Goal: Check status

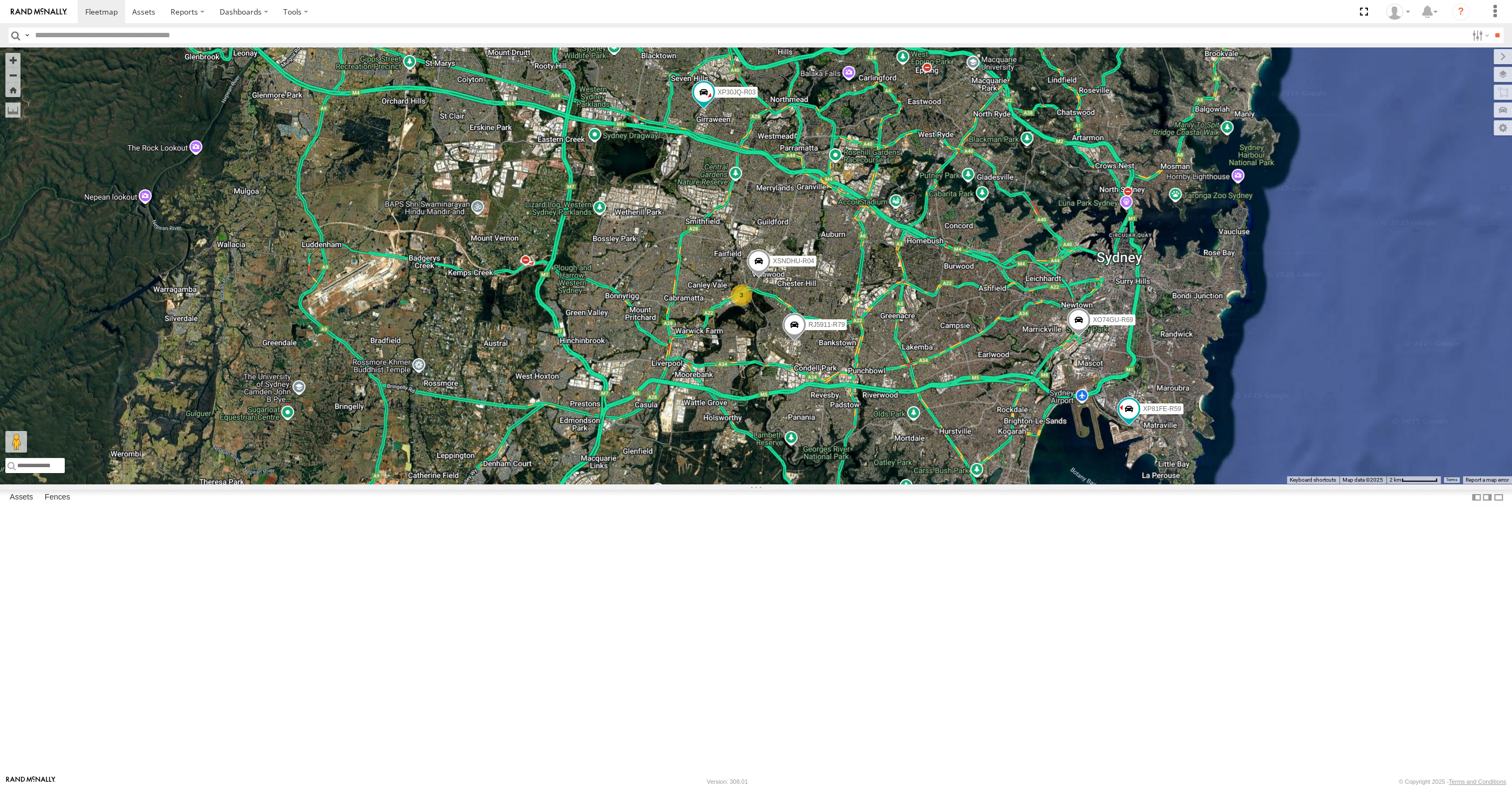
drag, startPoint x: 899, startPoint y: 602, endPoint x: 884, endPoint y: 599, distance: 15.3
click at [889, 484] on div "XP30JQ-R03 XSNDHU-R04 3 RJ5911-R79 XP81FE-R59 XO74GU-R69" at bounding box center [756, 266] width 1512 height 437
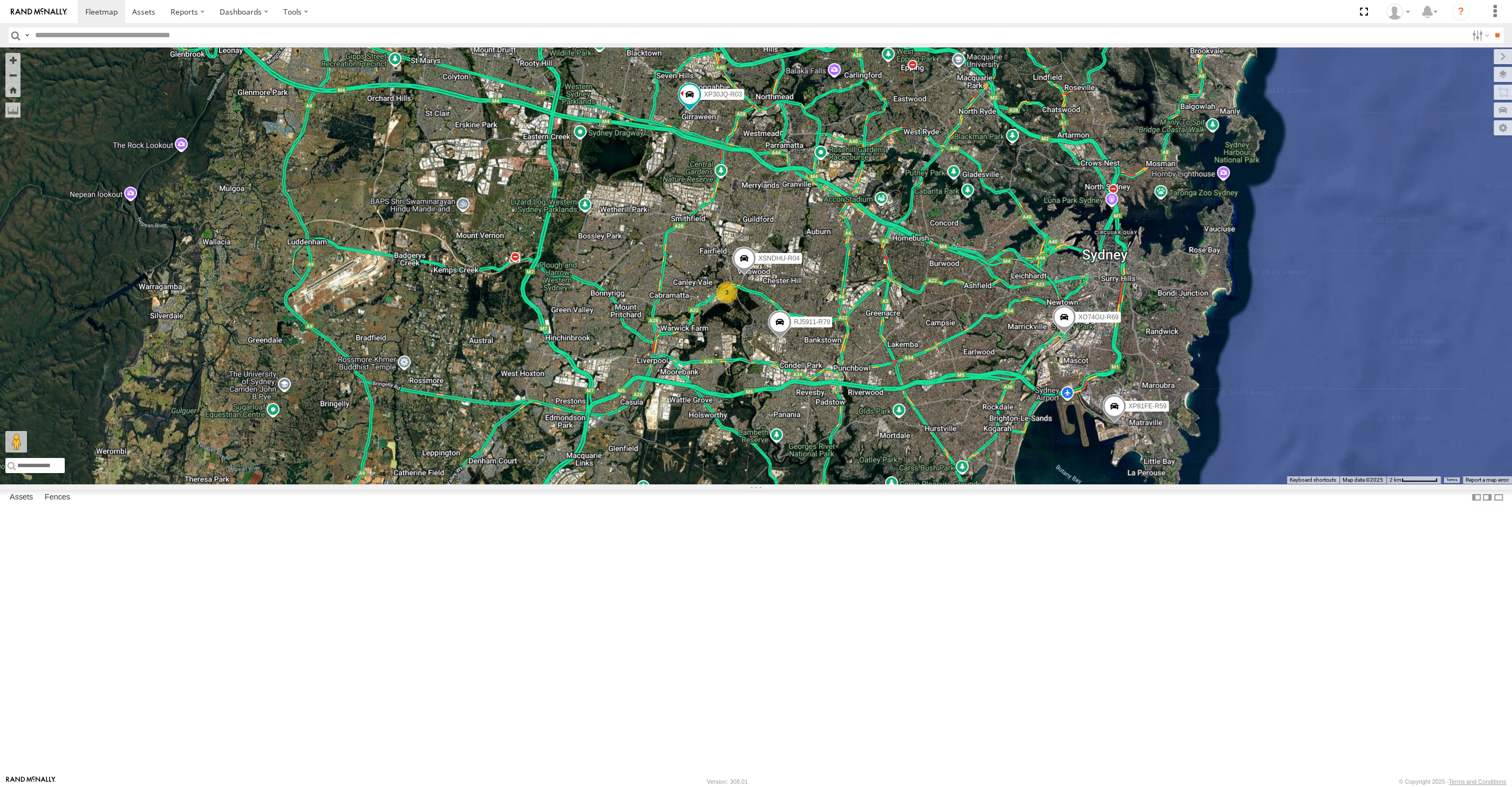
drag, startPoint x: 1108, startPoint y: 501, endPoint x: 1109, endPoint y: 491, distance: 10.0
click at [1110, 484] on div "XP30JQ-R03 XSNDHU-R04 3 RJ5911-R79 XP81FE-R59 XO74GU-R69" at bounding box center [756, 266] width 1512 height 437
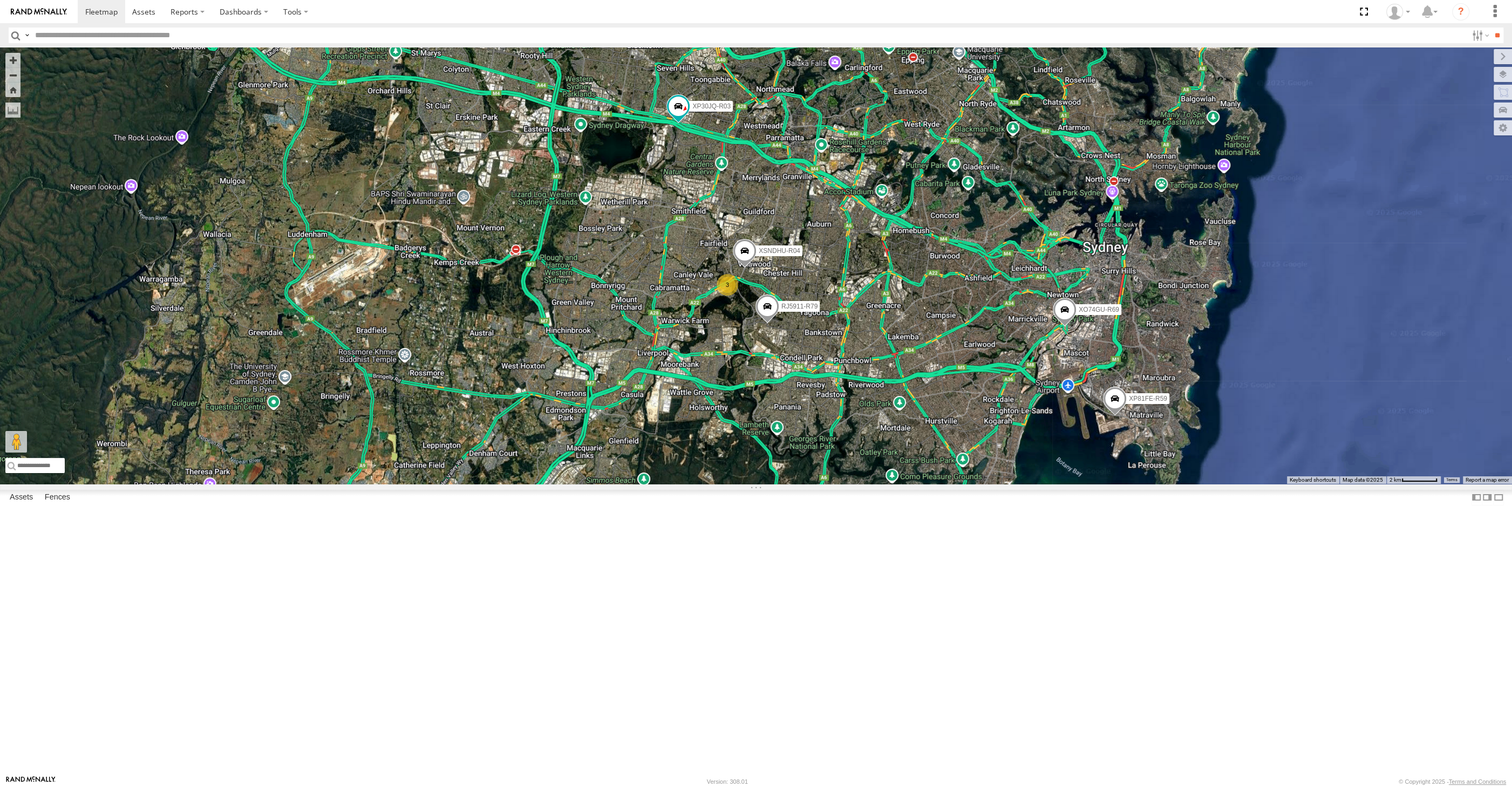
click at [928, 465] on div "XP30JQ-R03 XSNDHU-R04 RJ5911-R79 XP81FE-R59 XO74GU-R69 3" at bounding box center [756, 266] width 1512 height 437
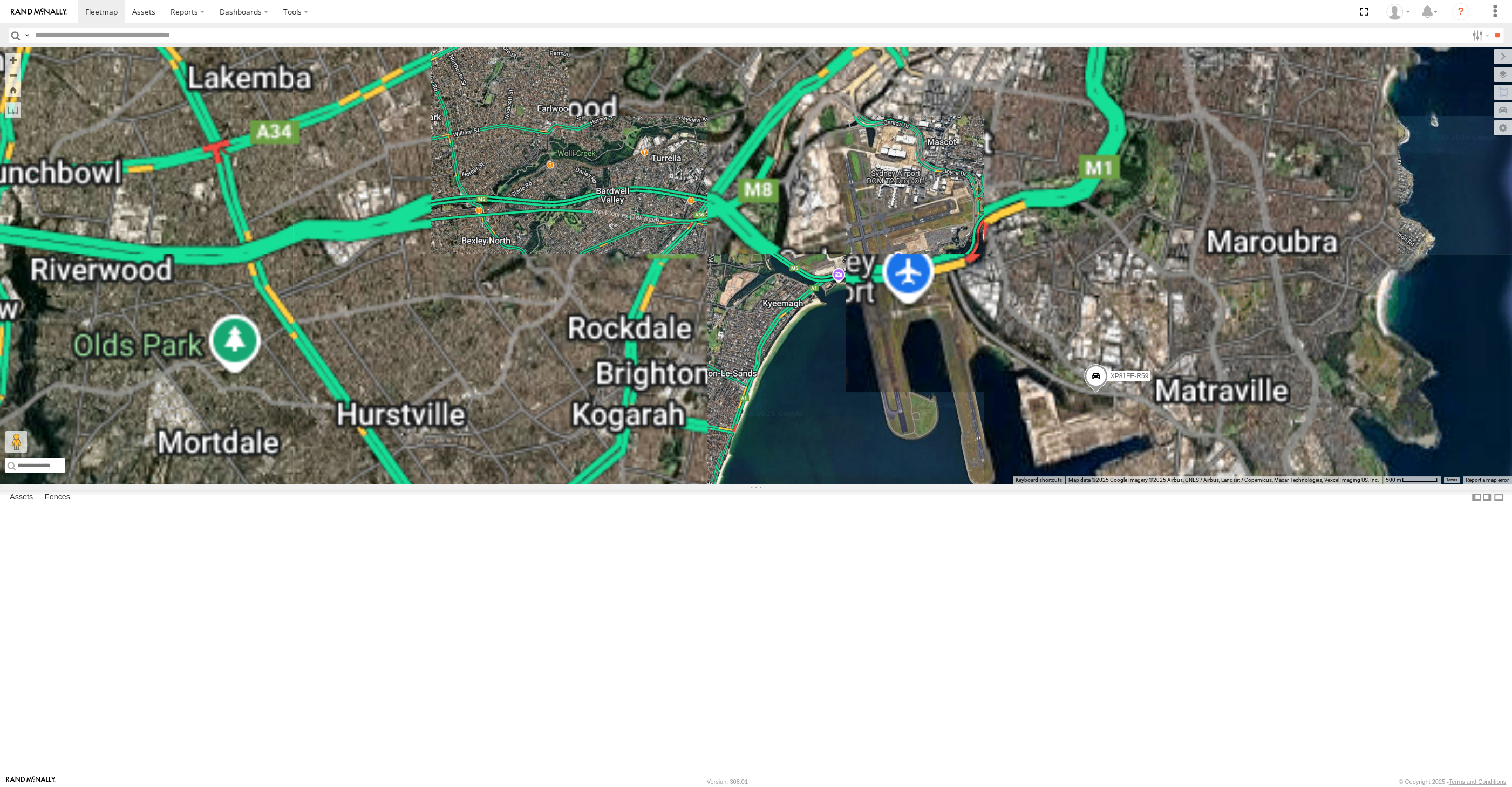
click at [1090, 393] on span at bounding box center [1096, 379] width 23 height 29
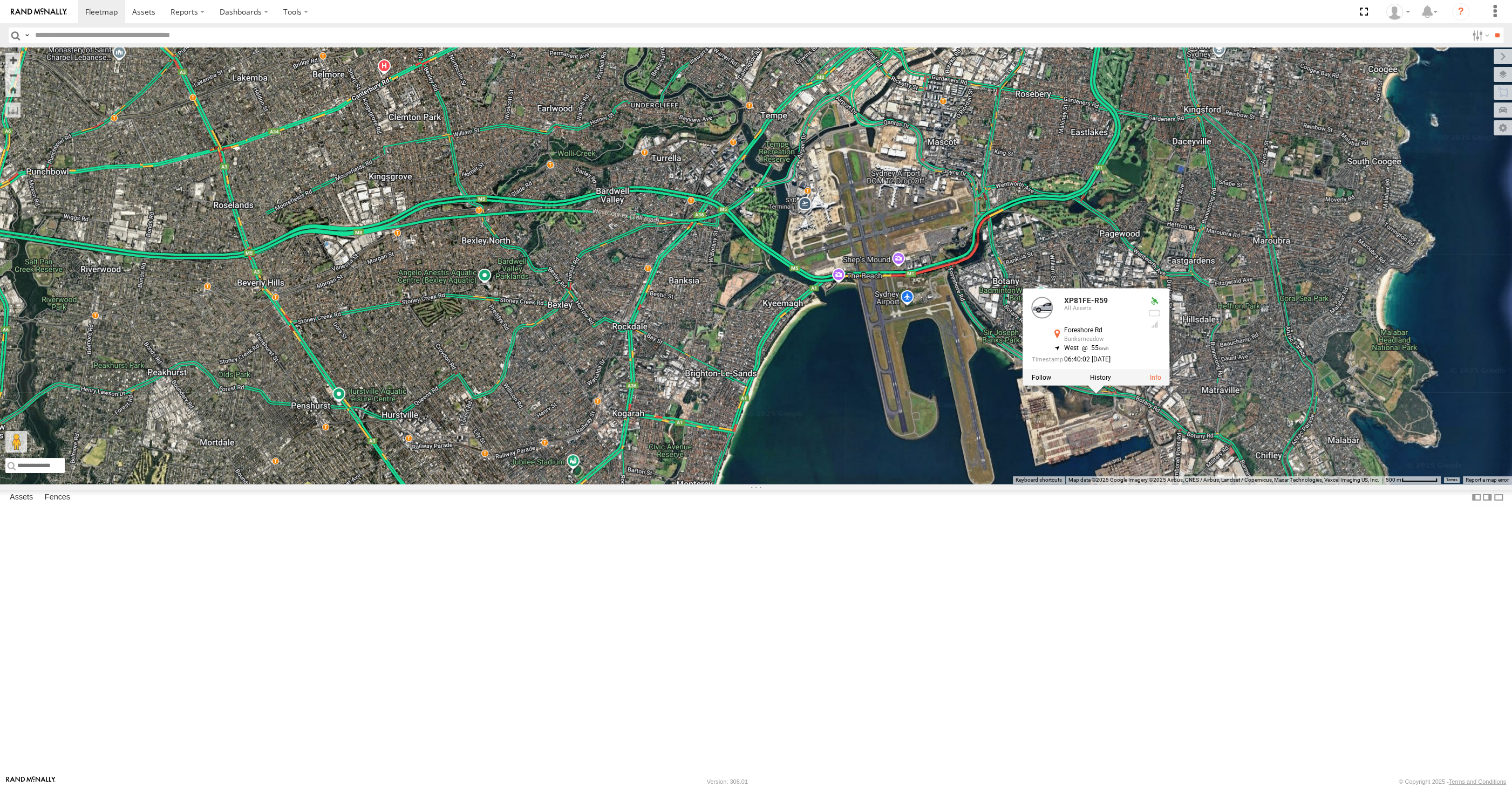
click at [1087, 484] on div "XP30JQ-R03 XSNDHU-R04 RJ5911-R79 XP81FE-R59 XO74GU-R69 XP81FE-R59 All Assets Fo…" at bounding box center [756, 266] width 1512 height 437
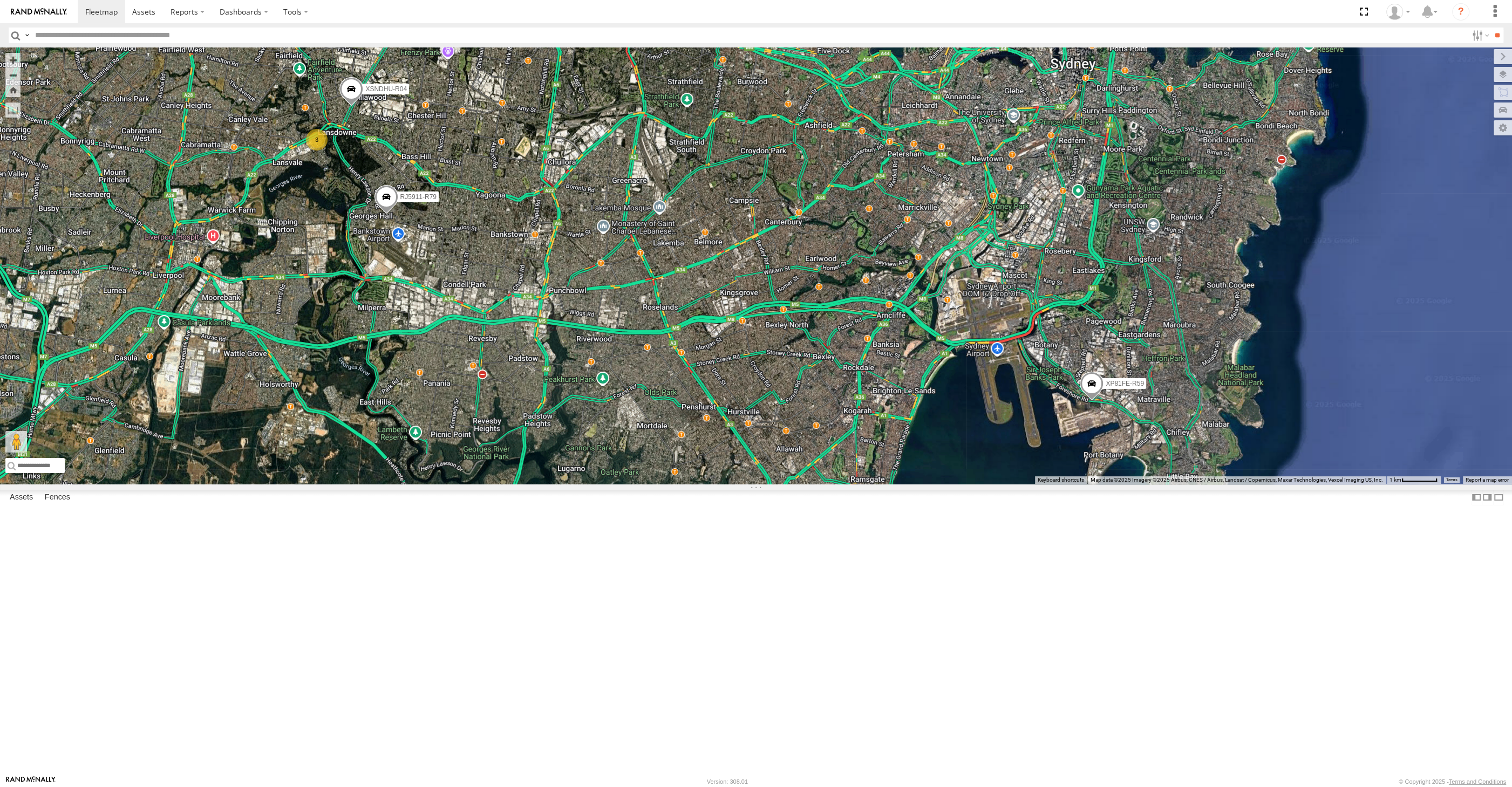
drag, startPoint x: 988, startPoint y: 639, endPoint x: 1008, endPoint y: 667, distance: 34.4
click at [1008, 484] on div "XP30JQ-R03 XSNDHU-R04 RJ5911-R79 XP81FE-R59 XO74GU-R69 3" at bounding box center [756, 266] width 1512 height 437
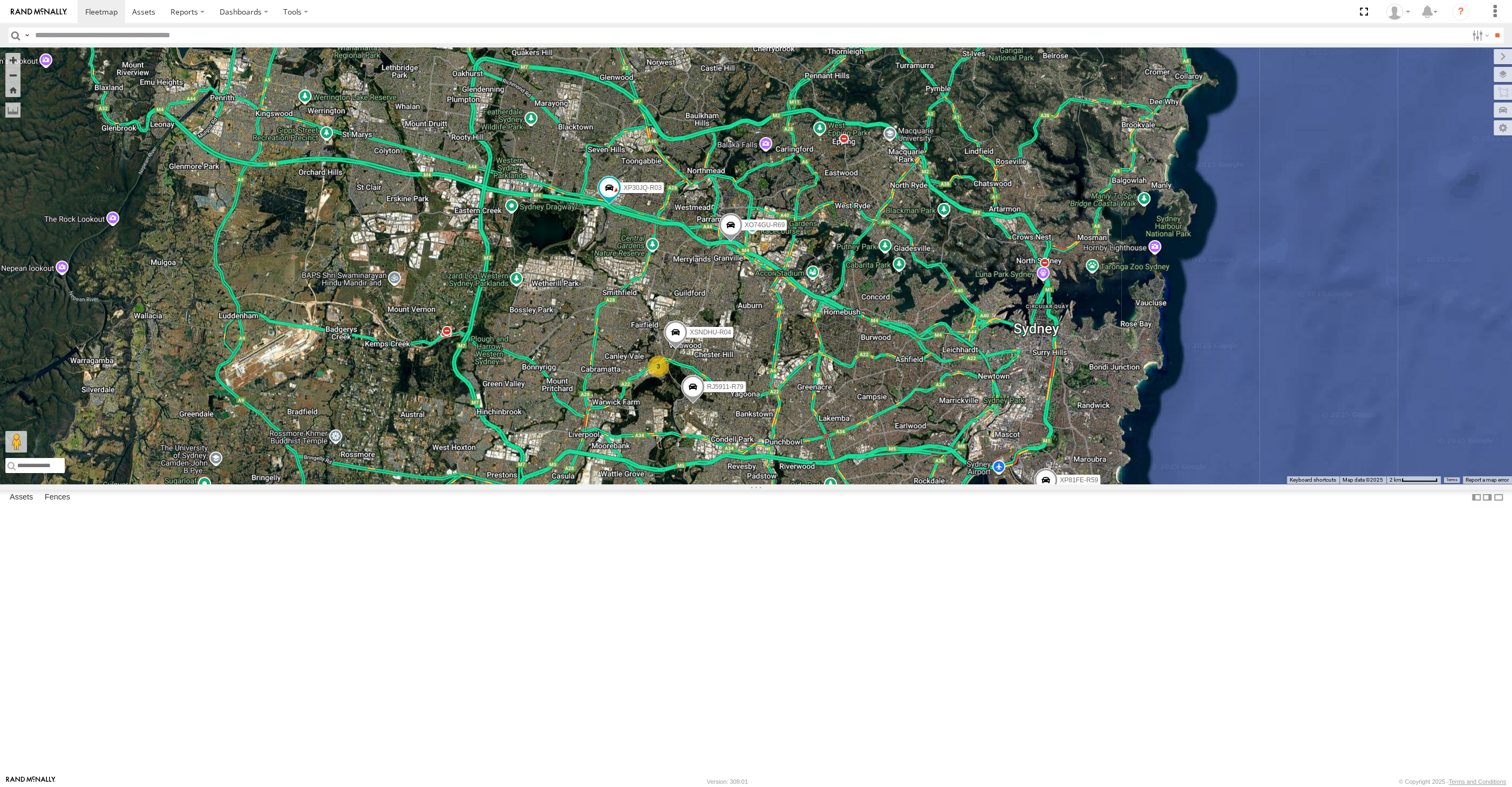
drag, startPoint x: 1007, startPoint y: 668, endPoint x: 986, endPoint y: 687, distance: 28.3
click at [986, 484] on div "XP30JQ-R03 XSNDHU-R04 RJ5911-R79 XP81FE-R59 XO74GU-R69 3" at bounding box center [756, 266] width 1512 height 437
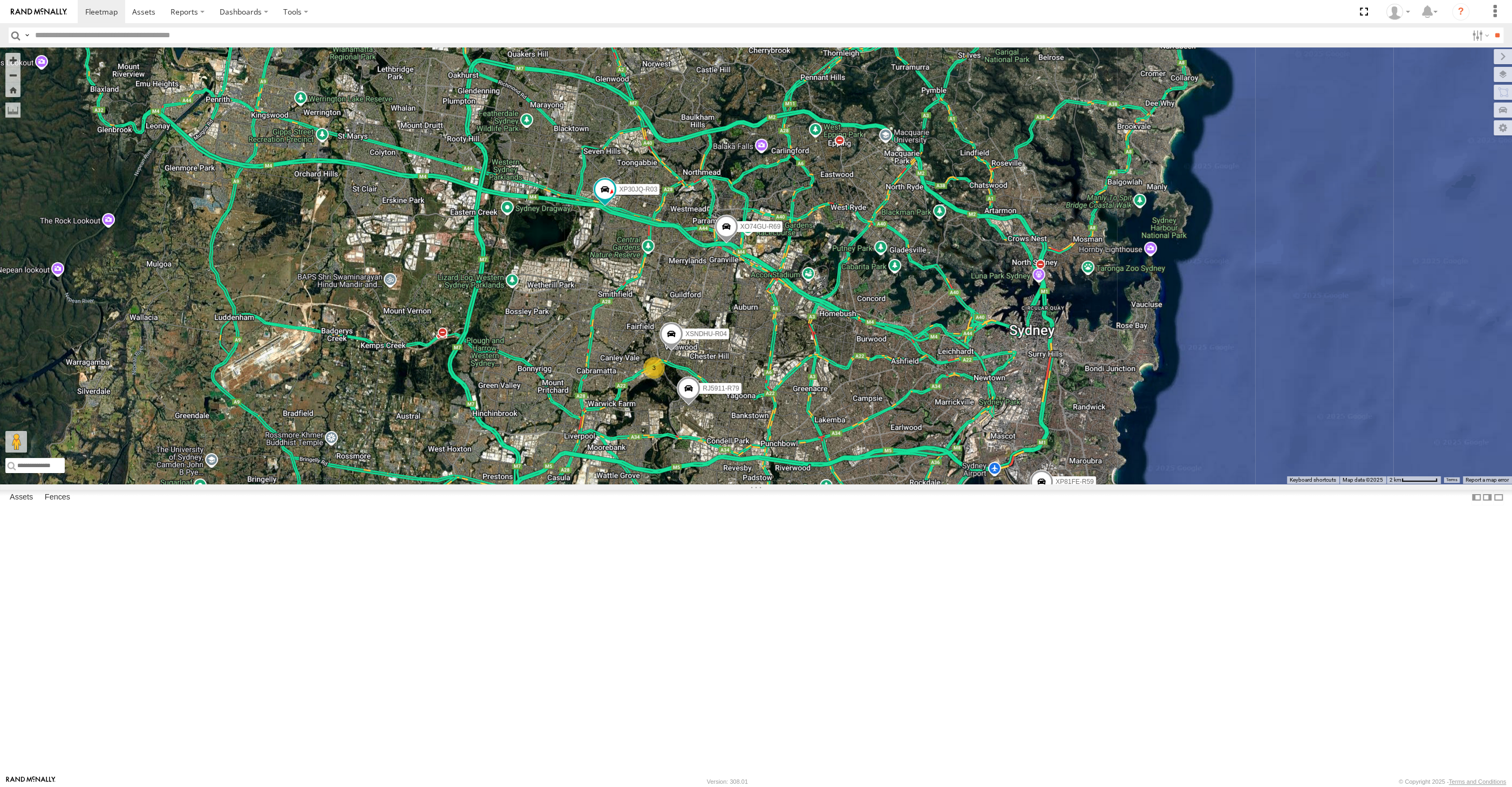
drag, startPoint x: 986, startPoint y: 687, endPoint x: 960, endPoint y: 667, distance: 32.8
click at [963, 484] on div "XP30JQ-R03 XSNDHU-R04 RJ5911-R79 XP81FE-R59 XO74GU-R69 3" at bounding box center [756, 266] width 1512 height 437
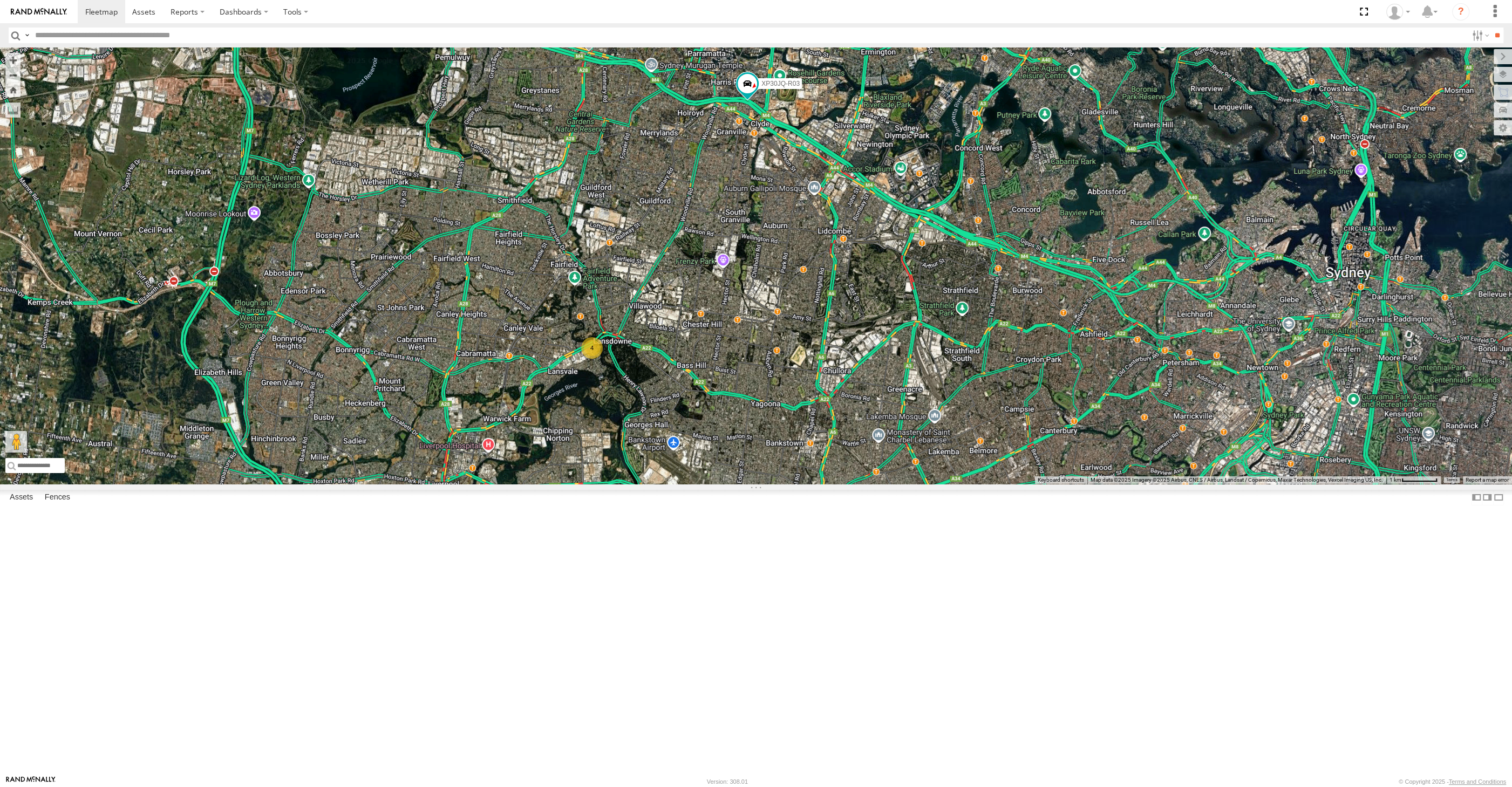
drag, startPoint x: 742, startPoint y: 566, endPoint x: 727, endPoint y: 553, distance: 19.8
click at [727, 484] on div "XP30JQ-R03 XSNDHU-R04 XP81FE-R59 XO74GU-R69 4" at bounding box center [756, 266] width 1512 height 437
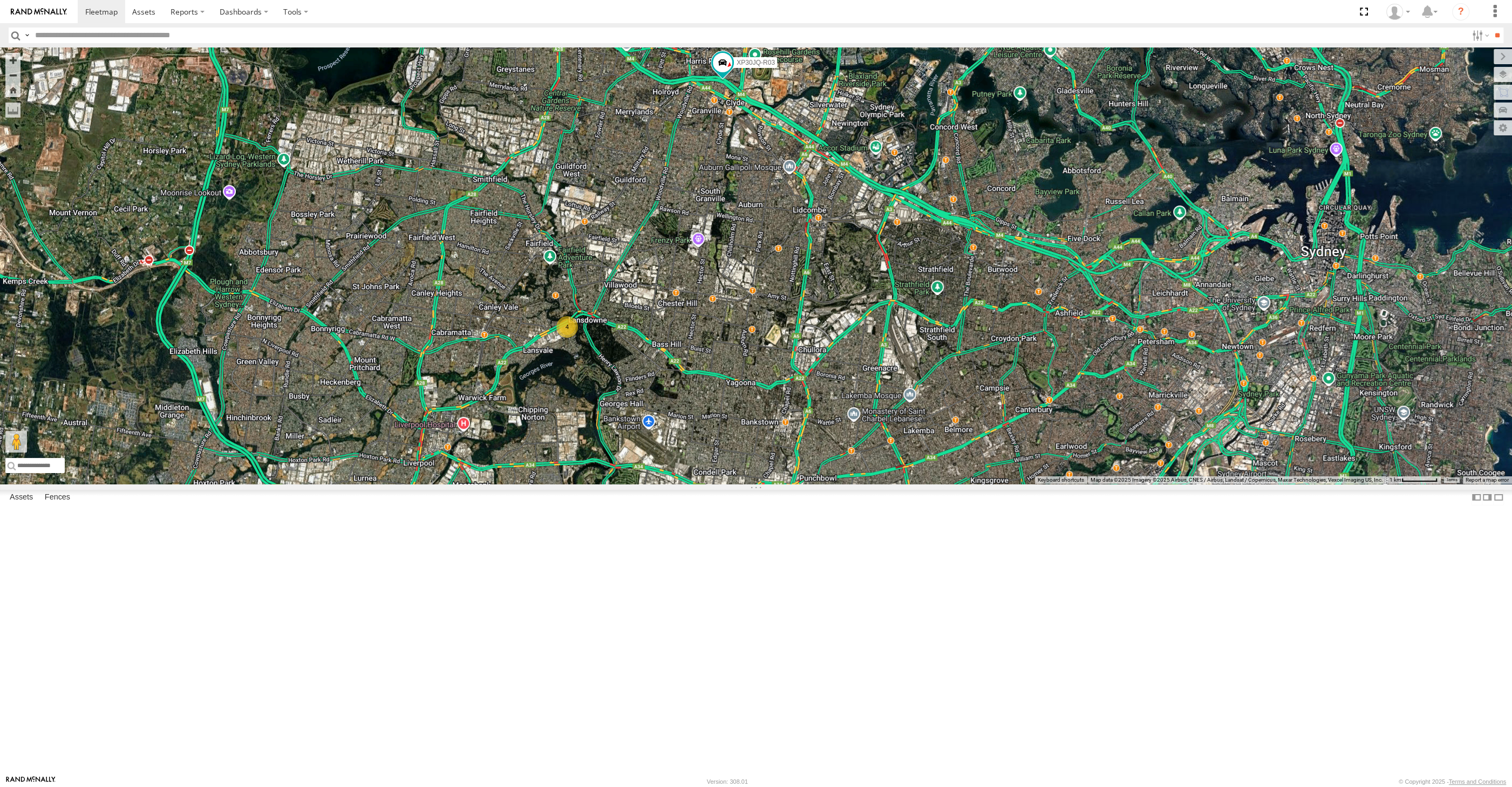
drag, startPoint x: 812, startPoint y: 572, endPoint x: 771, endPoint y: 546, distance: 48.5
click at [787, 484] on div "XP30JQ-R03 XSNDHU-R04 XP81FE-R59 XO74GU-R69 4" at bounding box center [756, 266] width 1512 height 437
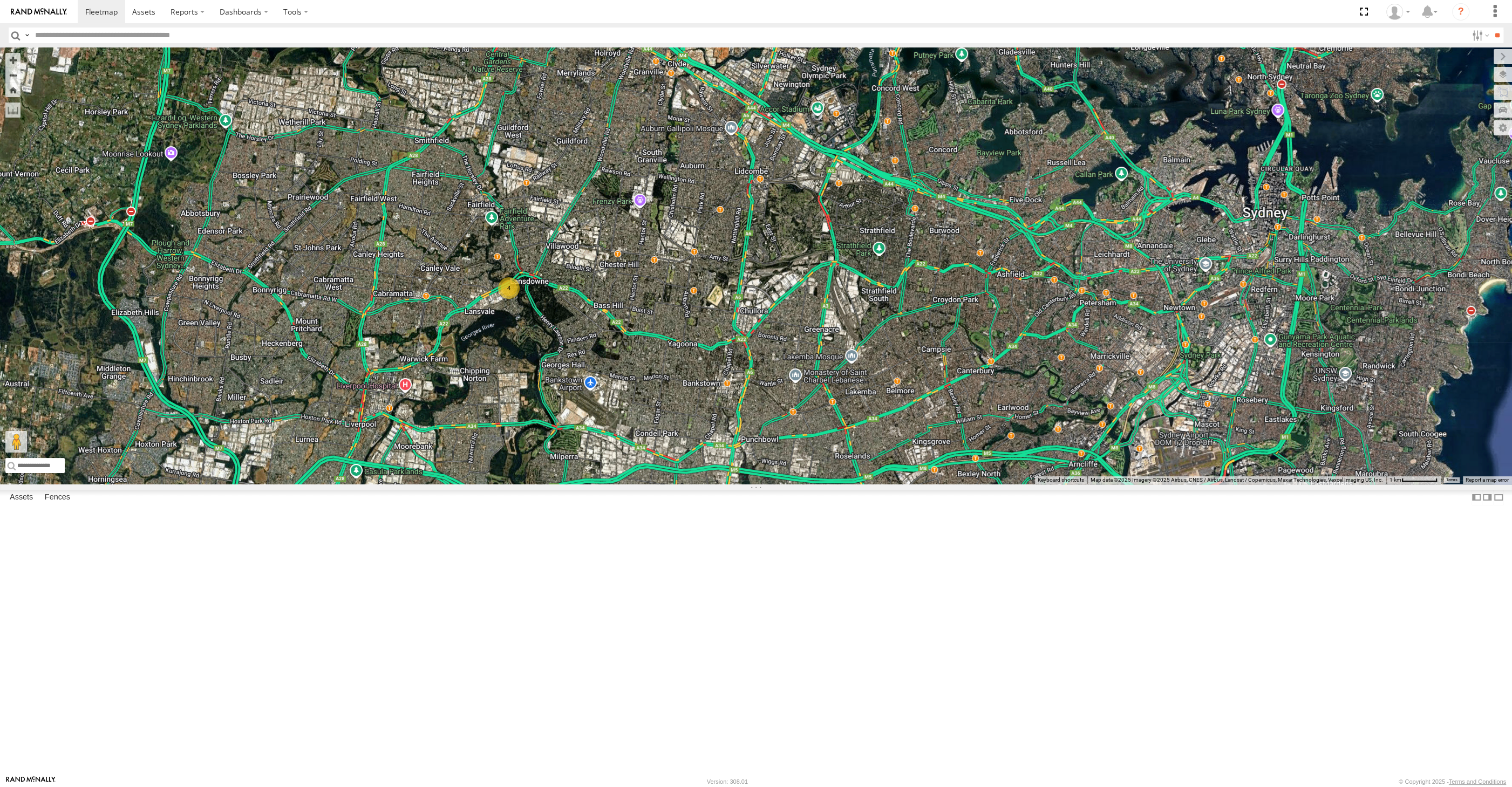
drag, startPoint x: 760, startPoint y: 589, endPoint x: 742, endPoint y: 574, distance: 23.4
click at [746, 484] on div "XP30JQ-R03 XSNDHU-R04 XP81FE-R59 XO74GU-R69 4" at bounding box center [756, 266] width 1512 height 437
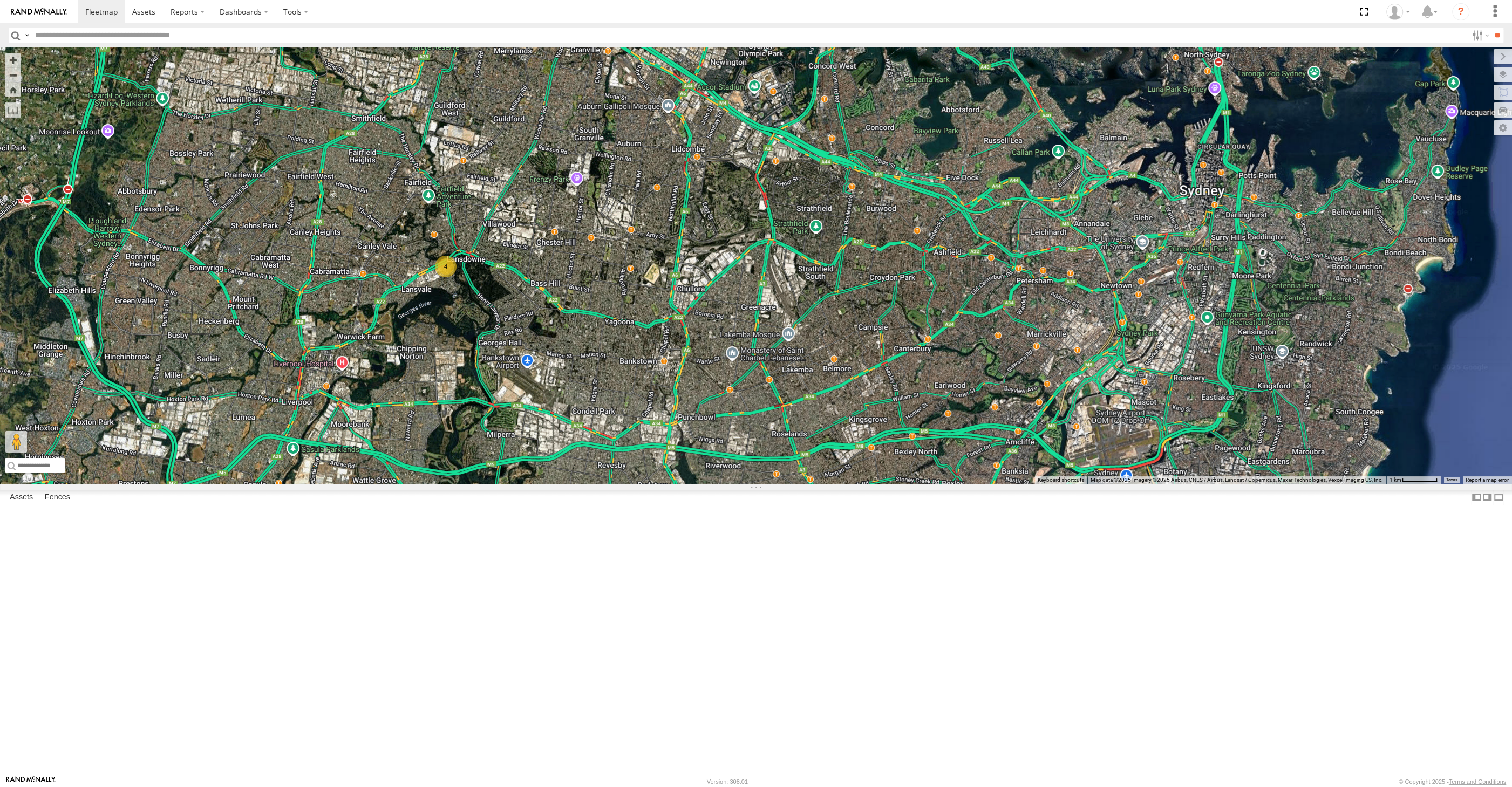
click at [775, 484] on div "XP30JQ-R03 XSNDHU-R04 XP81FE-R59 XO74GU-R69 4" at bounding box center [756, 266] width 1512 height 437
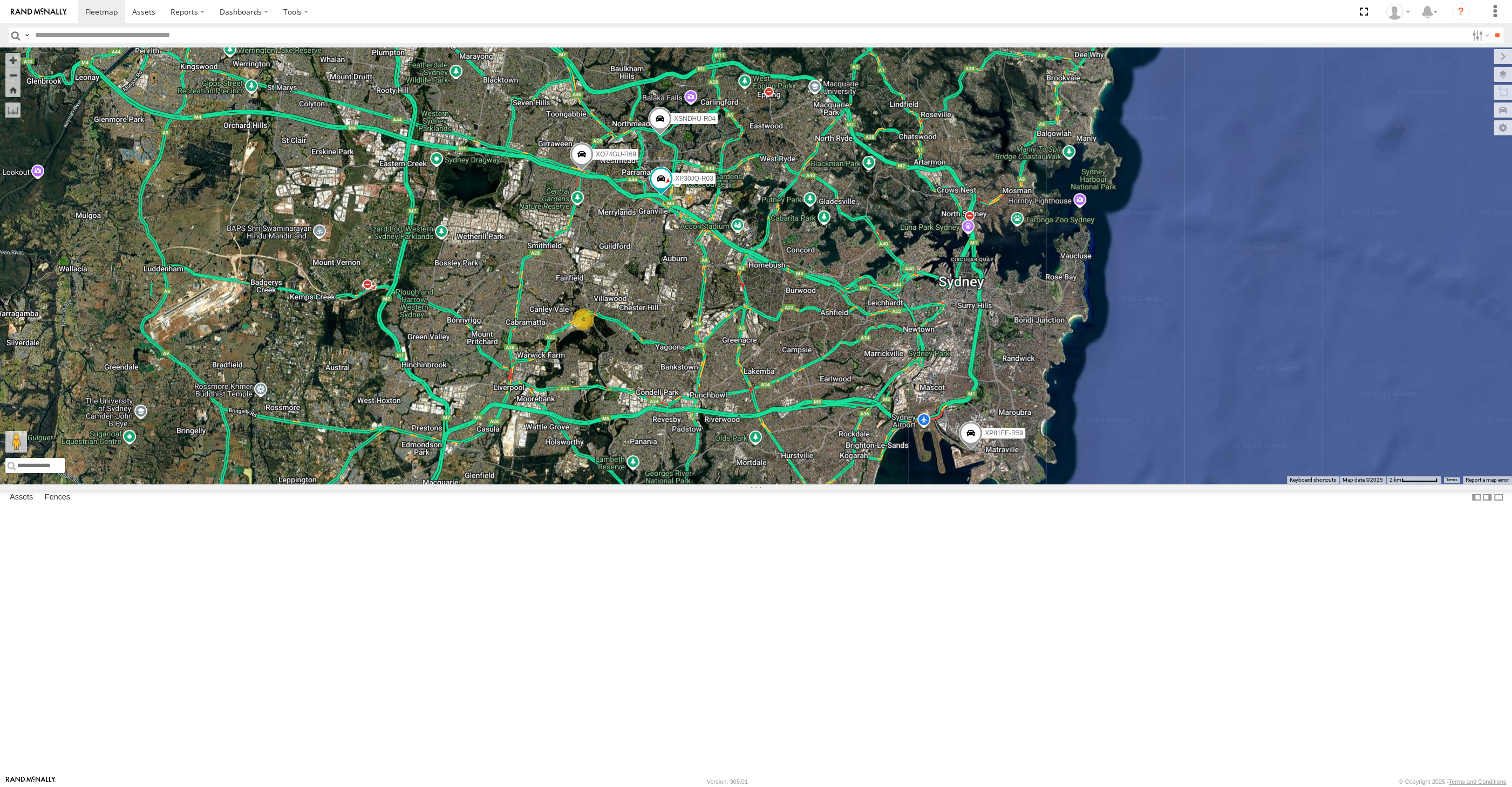
drag, startPoint x: 772, startPoint y: 538, endPoint x: 833, endPoint y: 529, distance: 61.7
click at [776, 484] on div "XP30JQ-R03 XSNDHU-R04 XP81FE-R59 XO74GU-R69 4" at bounding box center [756, 266] width 1512 height 437
drag, startPoint x: 795, startPoint y: 554, endPoint x: 788, endPoint y: 548, distance: 9.2
click at [792, 484] on div "XP30JQ-R03 XSNDHU-R04 XP81FE-R59 XO74GU-R69 4" at bounding box center [756, 266] width 1512 height 437
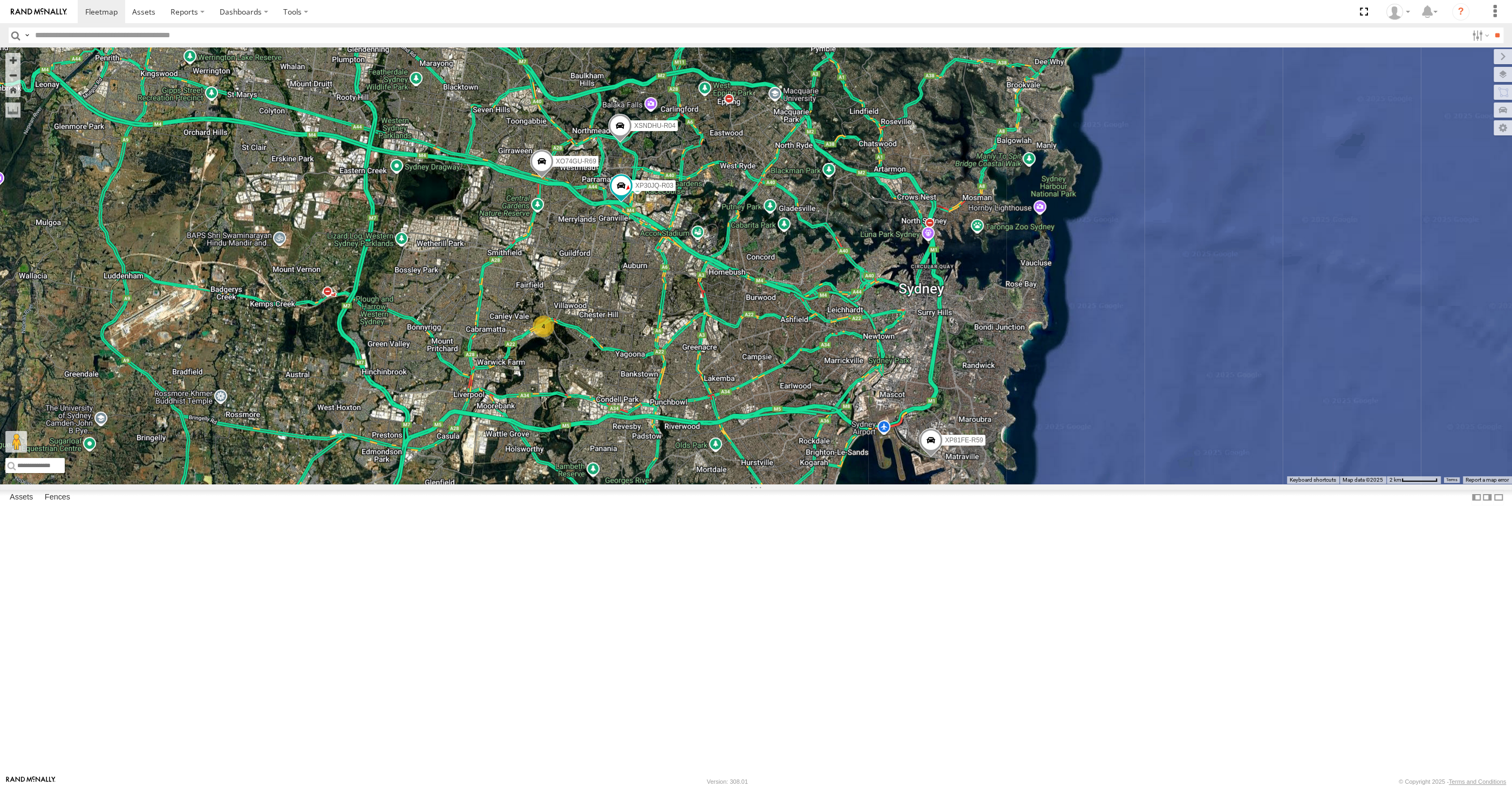
drag, startPoint x: 841, startPoint y: 597, endPoint x: 821, endPoint y: 597, distance: 20.0
click at [821, 484] on div "XP30JQ-R03 XSNDHU-R04 XP81FE-R59 XO74GU-R69 4" at bounding box center [756, 266] width 1512 height 437
drag, startPoint x: 714, startPoint y: 499, endPoint x: 707, endPoint y: 495, distance: 8.1
click at [707, 484] on div "XP30JQ-R03 XSNDHU-R04 XP81FE-R59 XO74GU-R69 4" at bounding box center [756, 266] width 1512 height 437
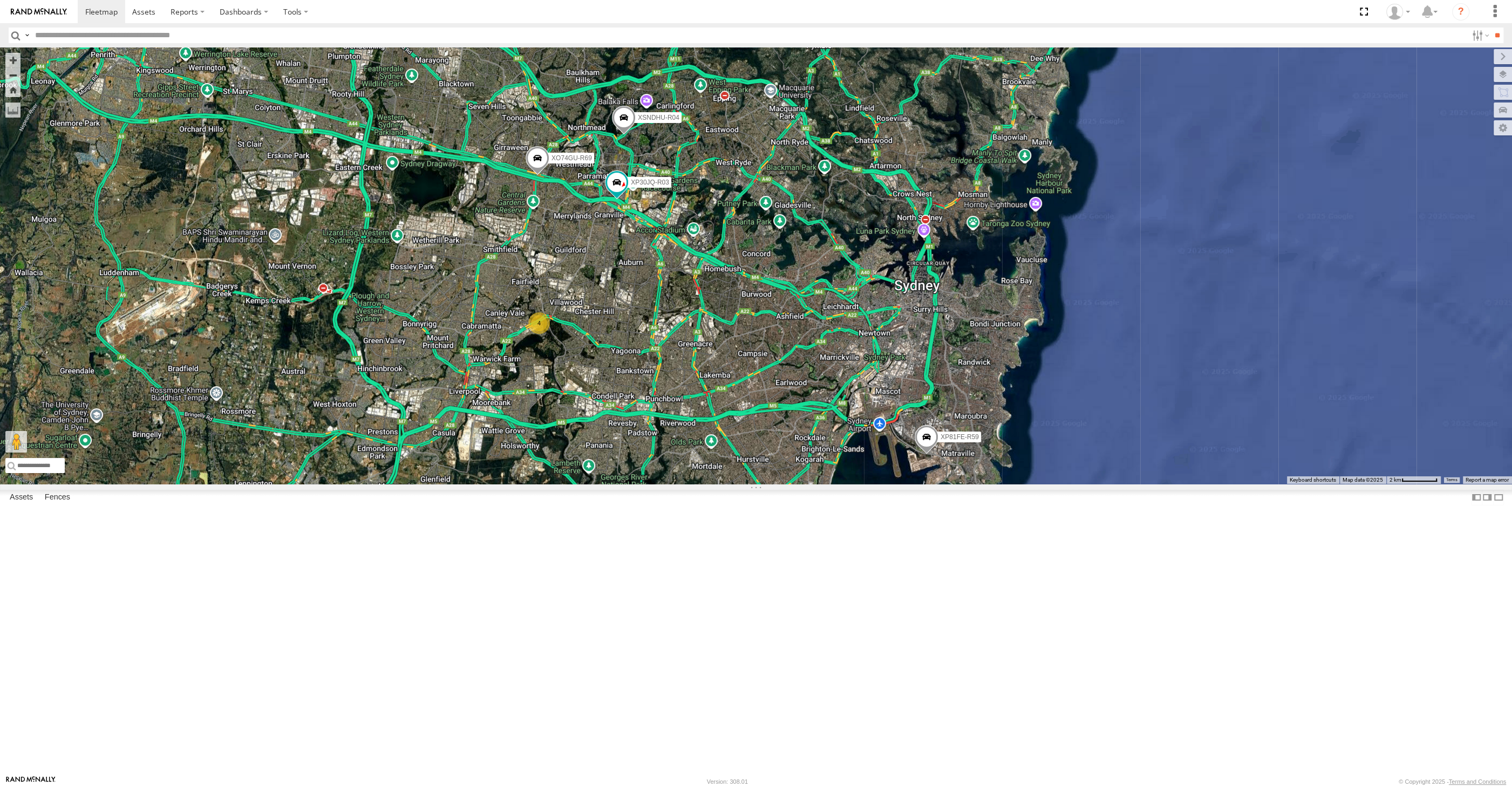
drag, startPoint x: 790, startPoint y: 593, endPoint x: 771, endPoint y: 575, distance: 26.2
click at [772, 484] on div "XP30JQ-R03 XSNDHU-R04 XP81FE-R59 XO74GU-R69 4" at bounding box center [756, 266] width 1512 height 437
